Goal: Check status: Check status

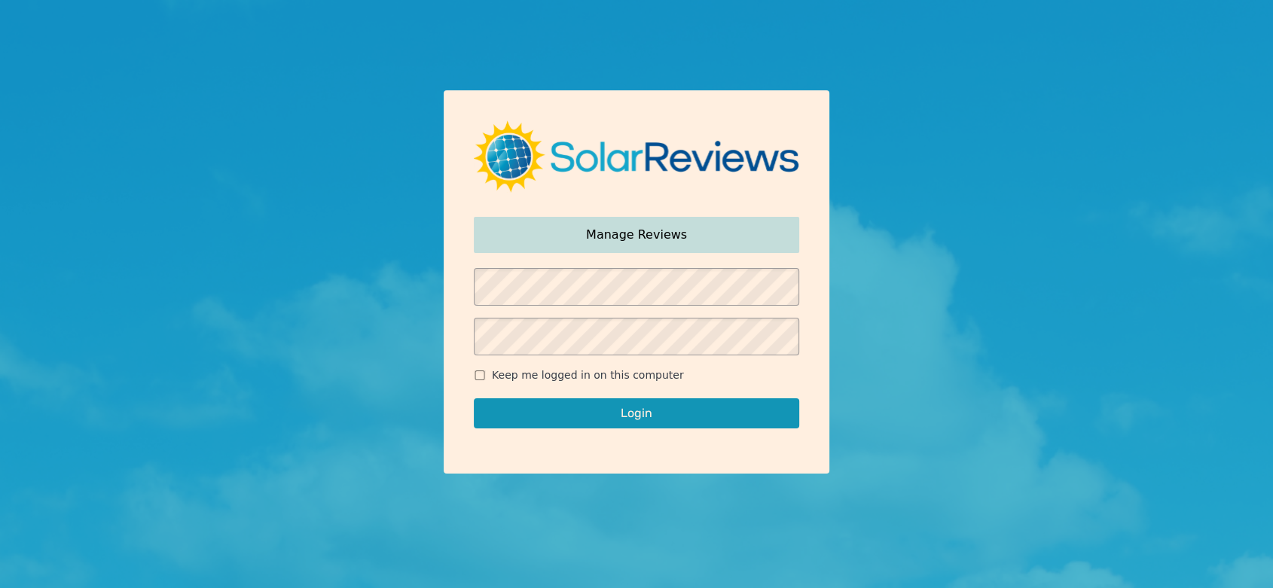
click at [487, 379] on label "Keep me logged in on this computer" at bounding box center [636, 376] width 325 height 16
click at [486, 379] on input "Keep me logged in on this computer" at bounding box center [480, 376] width 12 height 10
checkbox input "true"
click at [541, 407] on button "Login" at bounding box center [636, 414] width 325 height 30
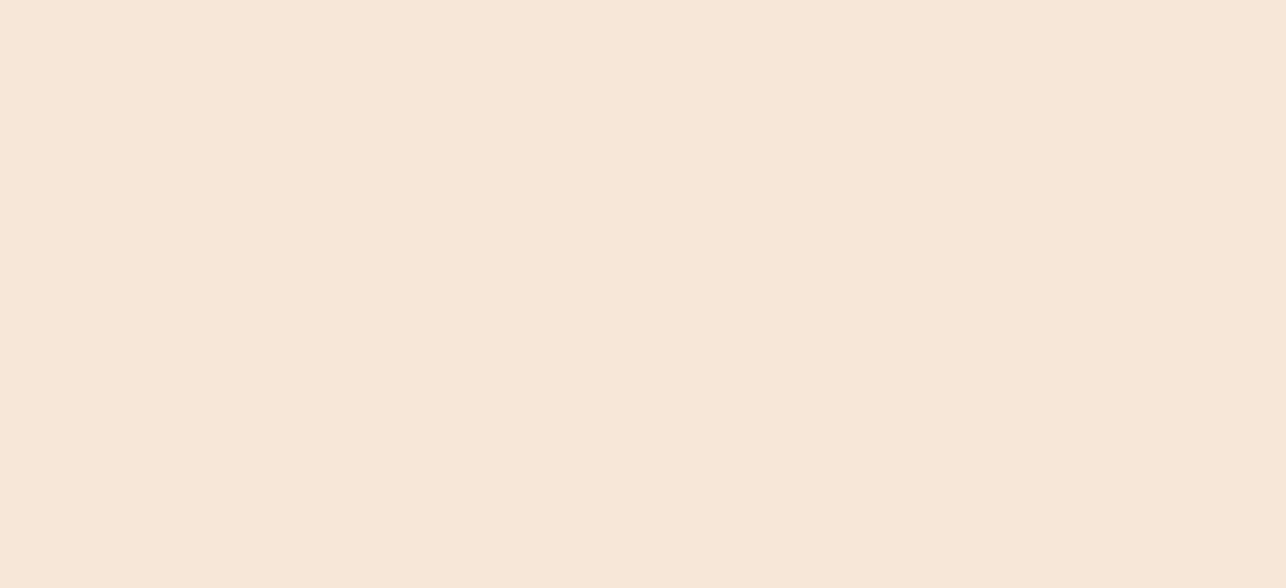
click at [618, 420] on div at bounding box center [643, 294] width 1286 height 588
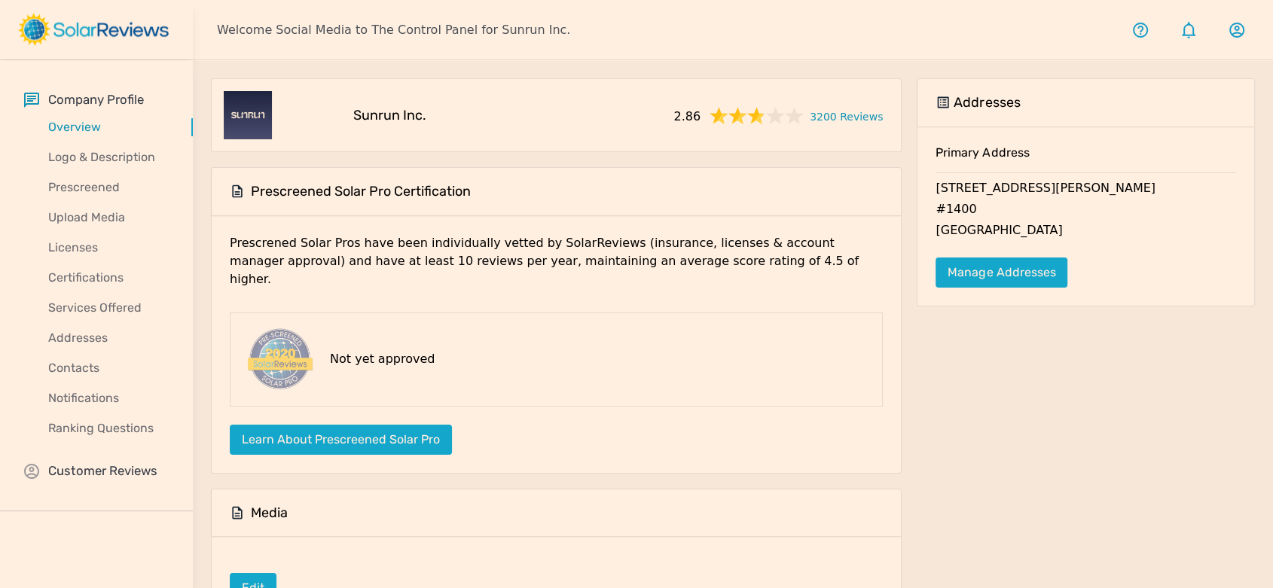
click at [105, 461] on div "Company Profile Overview Logo & Description Prescreened Upload Media Licenses C…" at bounding box center [96, 285] width 193 height 451
click at [109, 475] on p "Customer Reviews" at bounding box center [102, 471] width 109 height 19
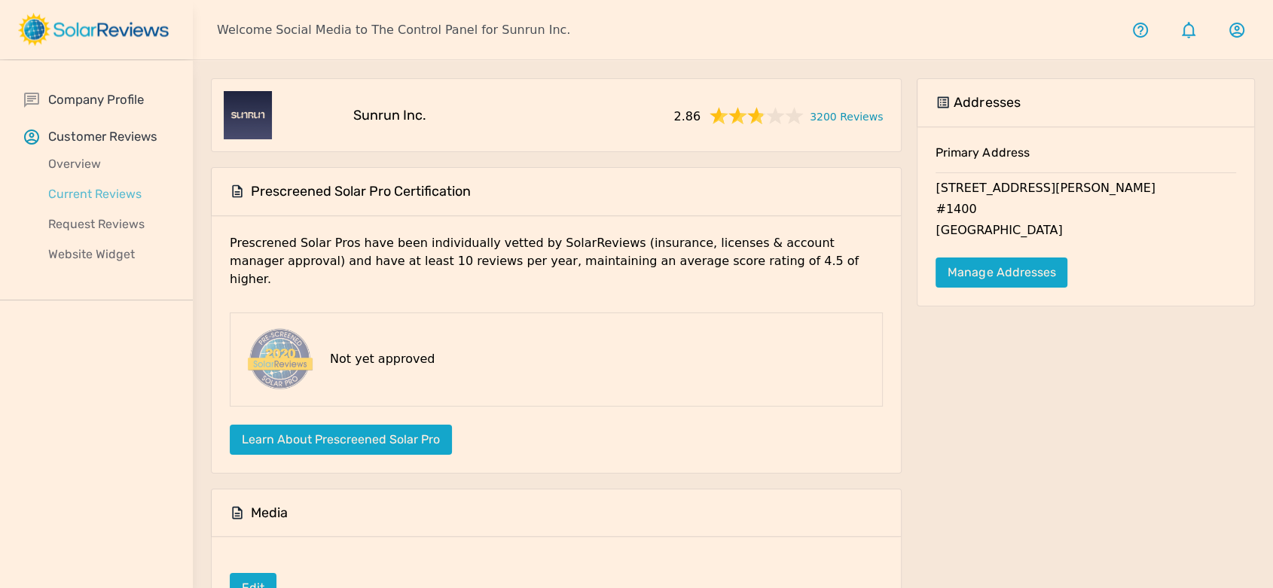
click at [92, 195] on p "Current Reviews" at bounding box center [108, 194] width 169 height 18
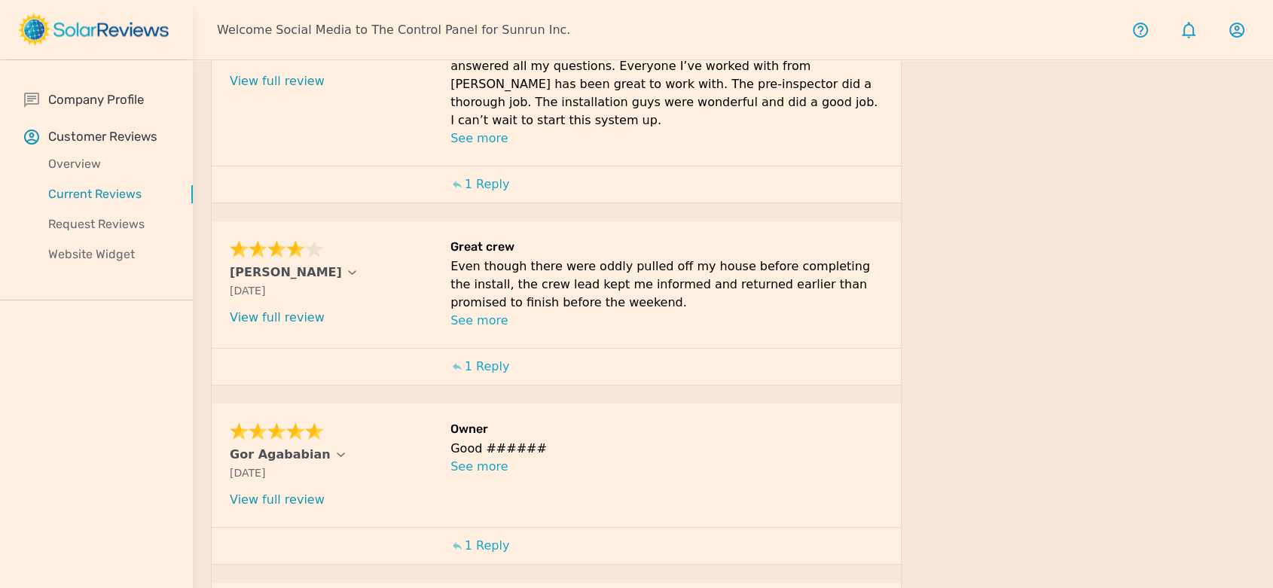
scroll to position [251, 0]
